Goal: Transaction & Acquisition: Purchase product/service

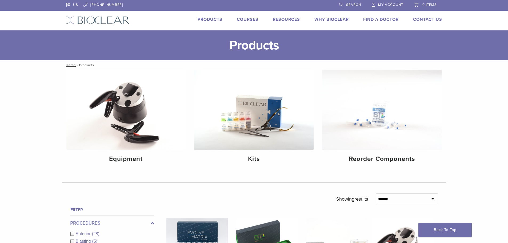
click at [395, 5] on span "My Account" at bounding box center [390, 5] width 25 height 4
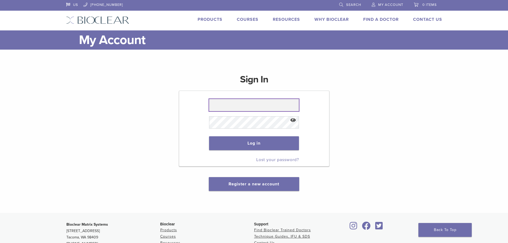
click at [244, 109] on input "text" at bounding box center [254, 105] width 90 height 12
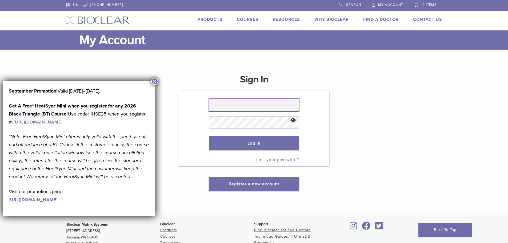
click at [247, 101] on input "text" at bounding box center [254, 105] width 90 height 12
type input "**********"
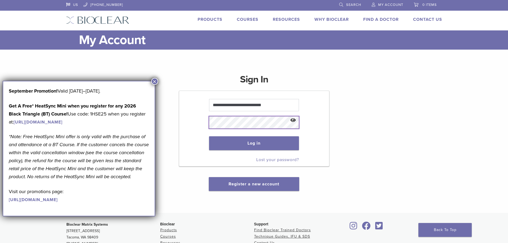
click at [209, 136] on button "Log in" at bounding box center [254, 143] width 90 height 14
click at [257, 146] on button "Log in" at bounding box center [254, 143] width 90 height 14
click at [154, 81] on button "×" at bounding box center [154, 81] width 7 height 7
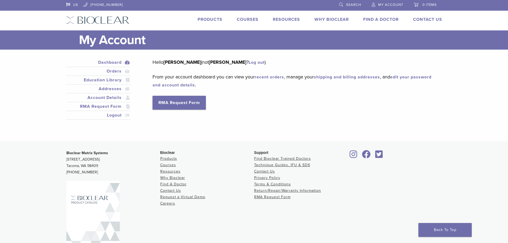
click at [214, 18] on link "Products" at bounding box center [209, 19] width 25 height 5
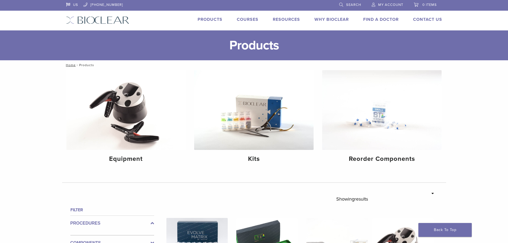
scroll to position [160, 0]
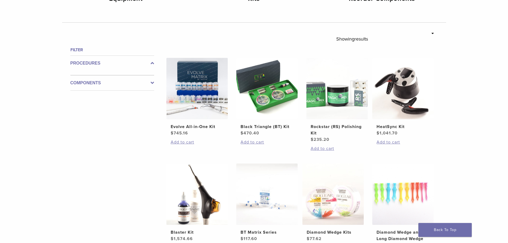
click at [149, 84] on label "Components" at bounding box center [112, 83] width 84 height 6
click at [152, 77] on icon at bounding box center [152, 78] width 3 height 6
click at [152, 62] on icon at bounding box center [152, 63] width 3 height 6
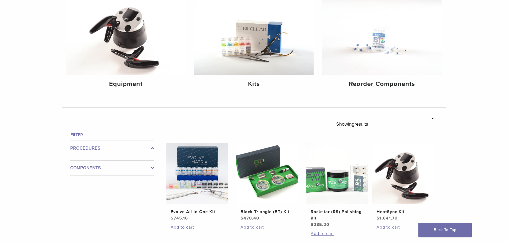
scroll to position [0, 0]
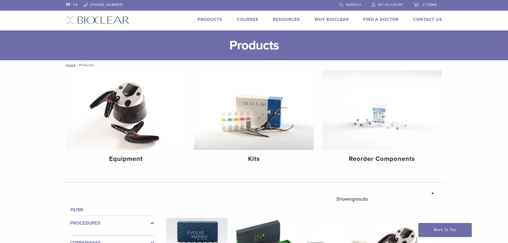
click at [349, 2] on link "Search" at bounding box center [350, 4] width 22 height 8
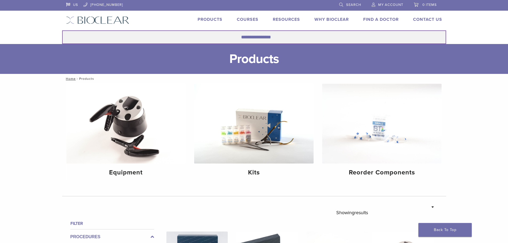
click at [296, 36] on input "Search for:" at bounding box center [254, 37] width 384 height 14
click at [62, 30] on button "Search" at bounding box center [62, 30] width 0 height 0
type input "*********"
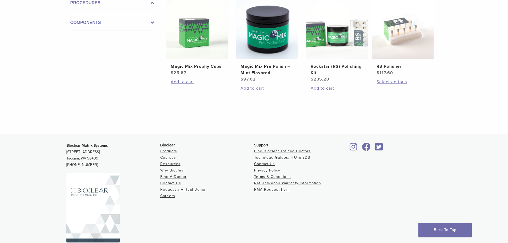
scroll to position [107, 0]
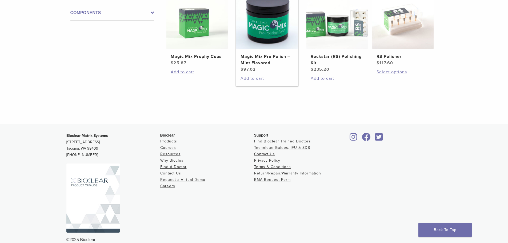
click at [271, 30] on img at bounding box center [266, 18] width 61 height 61
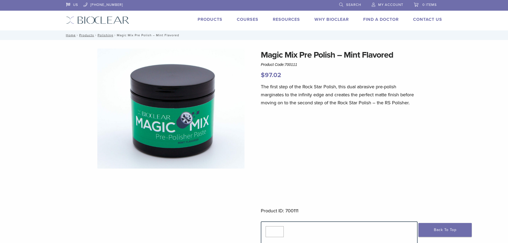
scroll to position [133, 0]
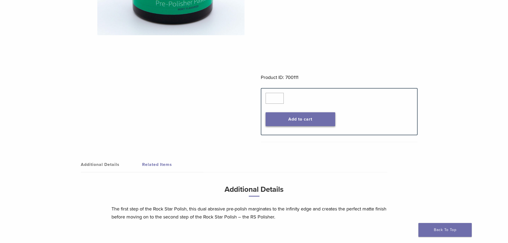
click at [311, 119] on button "Add to cart" at bounding box center [300, 119] width 70 height 14
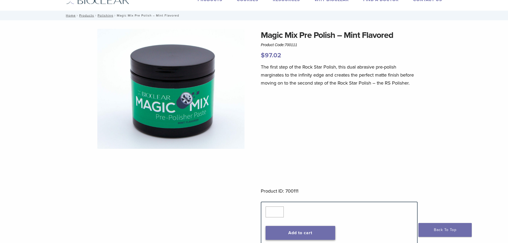
scroll to position [0, 0]
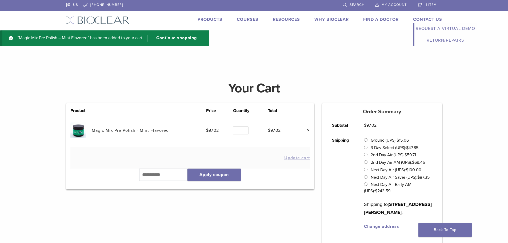
click at [421, 18] on link "Contact Us" at bounding box center [427, 19] width 29 height 5
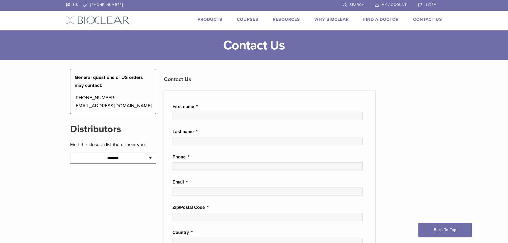
click at [432, 2] on link "1 item" at bounding box center [426, 4] width 19 height 8
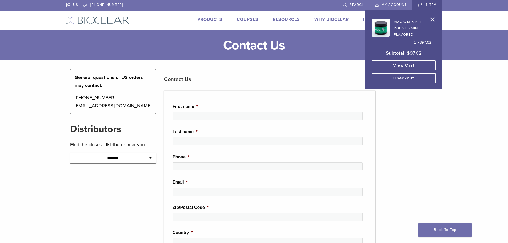
click at [431, 3] on span "1 item" at bounding box center [430, 5] width 11 height 4
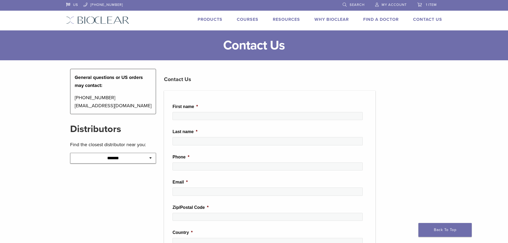
click at [431, 6] on span "1 item" at bounding box center [430, 5] width 11 height 4
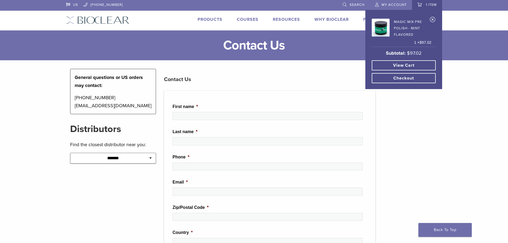
click at [407, 68] on link "View cart" at bounding box center [403, 65] width 64 height 10
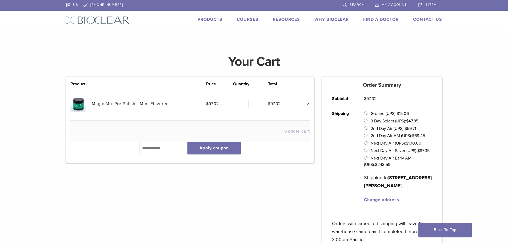
click at [429, 6] on span "1 item" at bounding box center [430, 5] width 11 height 4
click at [430, 3] on span "1 item" at bounding box center [430, 5] width 11 height 4
click at [434, 3] on span "1 item" at bounding box center [430, 5] width 11 height 4
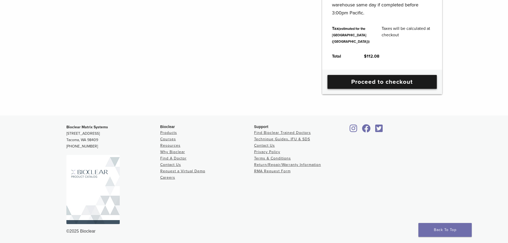
click at [402, 89] on link "Proceed to checkout" at bounding box center [381, 82] width 109 height 14
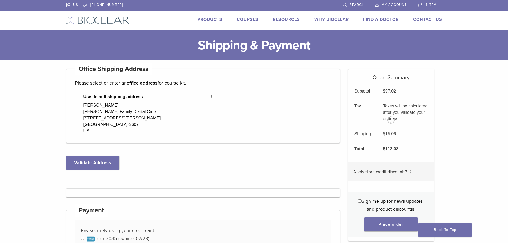
select select "**"
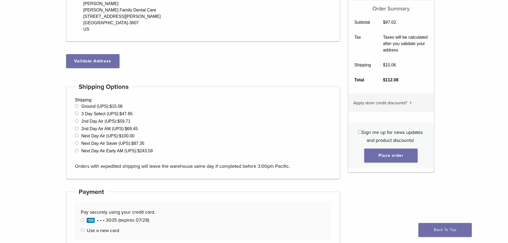
scroll to position [107, 0]
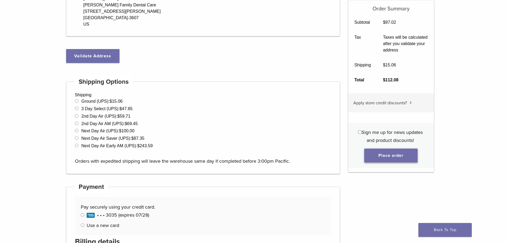
click at [394, 157] on button "Place order" at bounding box center [390, 155] width 53 height 14
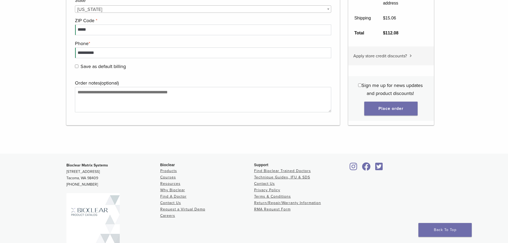
scroll to position [575, 0]
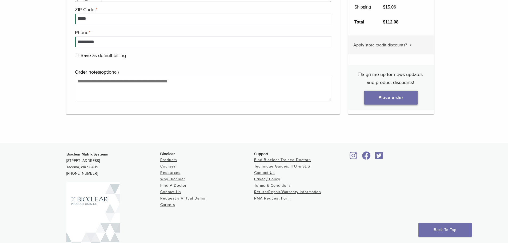
click at [392, 98] on button "Place order" at bounding box center [390, 98] width 53 height 14
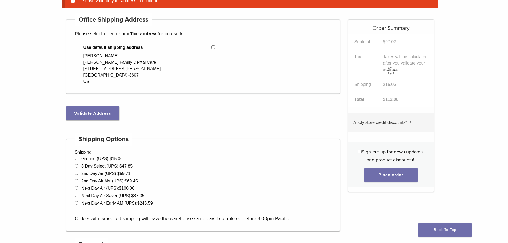
scroll to position [42, 0]
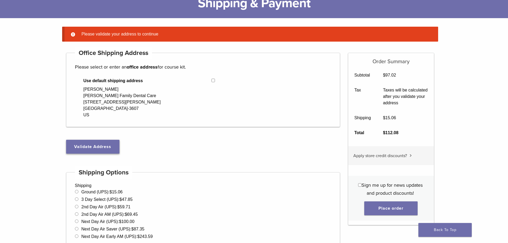
click at [93, 150] on button "Validate Address" at bounding box center [92, 147] width 53 height 14
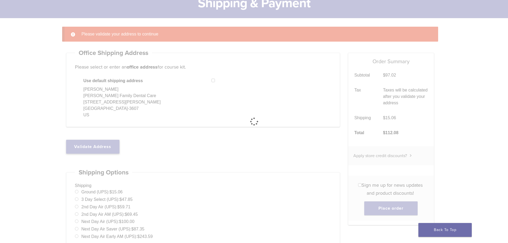
select select "**"
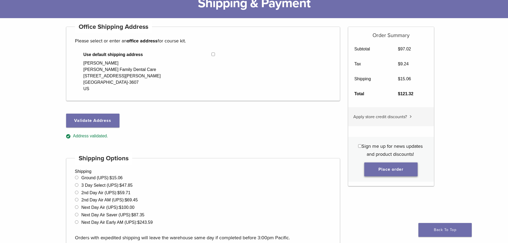
click at [392, 165] on button "Place order" at bounding box center [390, 169] width 53 height 14
